Goal: Task Accomplishment & Management: Book appointment/travel/reservation

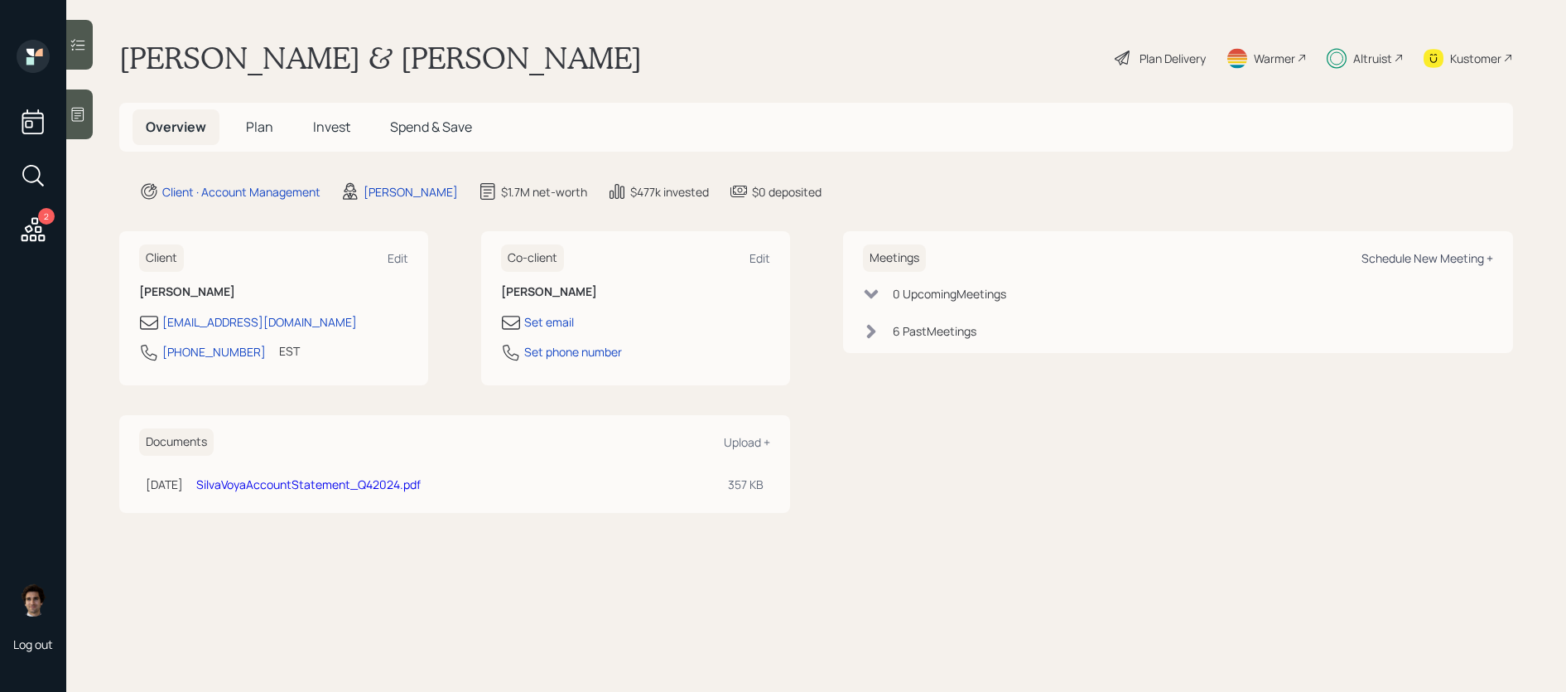
click at [1407, 256] on div "Schedule New Meeting +" at bounding box center [1428, 258] width 132 height 16
select select "59554aeb-d739-4552-90b9-0d27d70b4bf7"
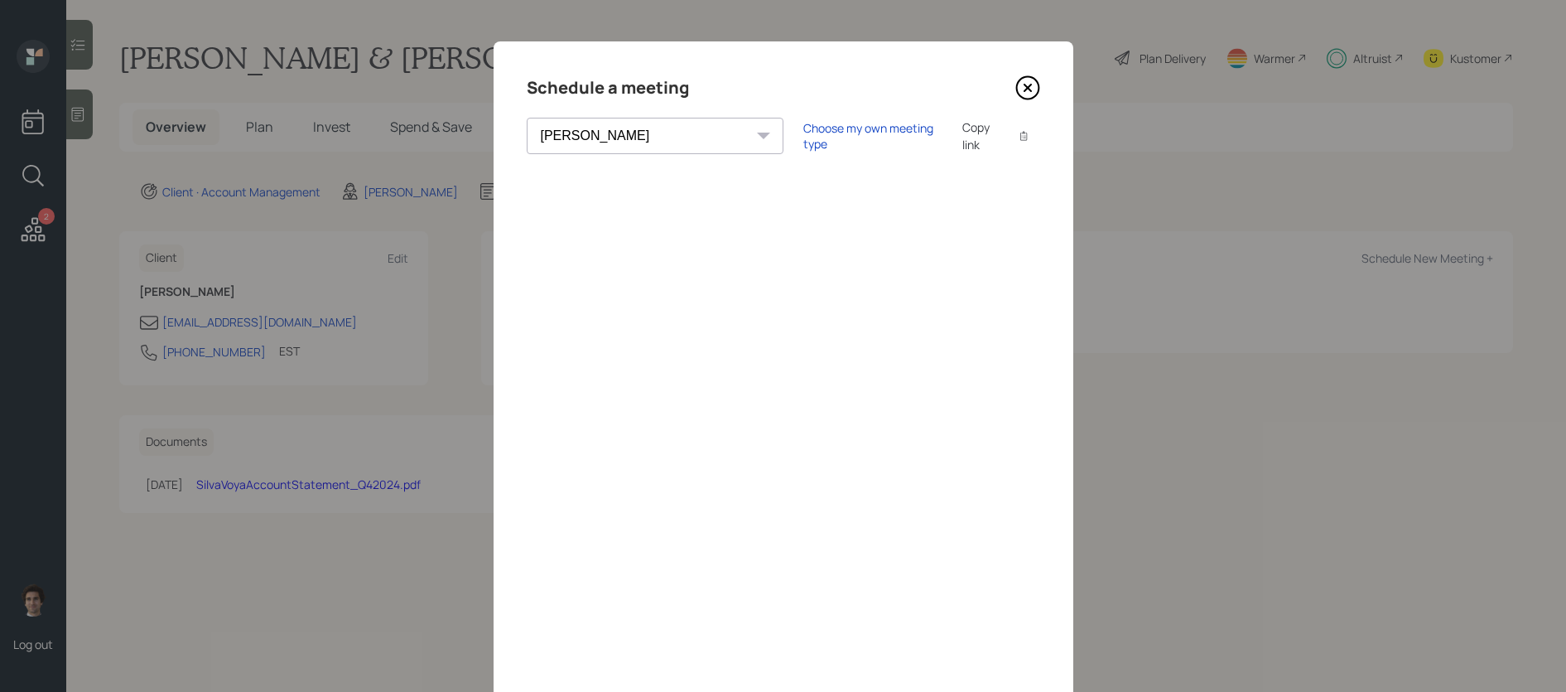
click at [963, 138] on div "Copy link" at bounding box center [982, 135] width 38 height 35
